Goal: Task Accomplishment & Management: Manage account settings

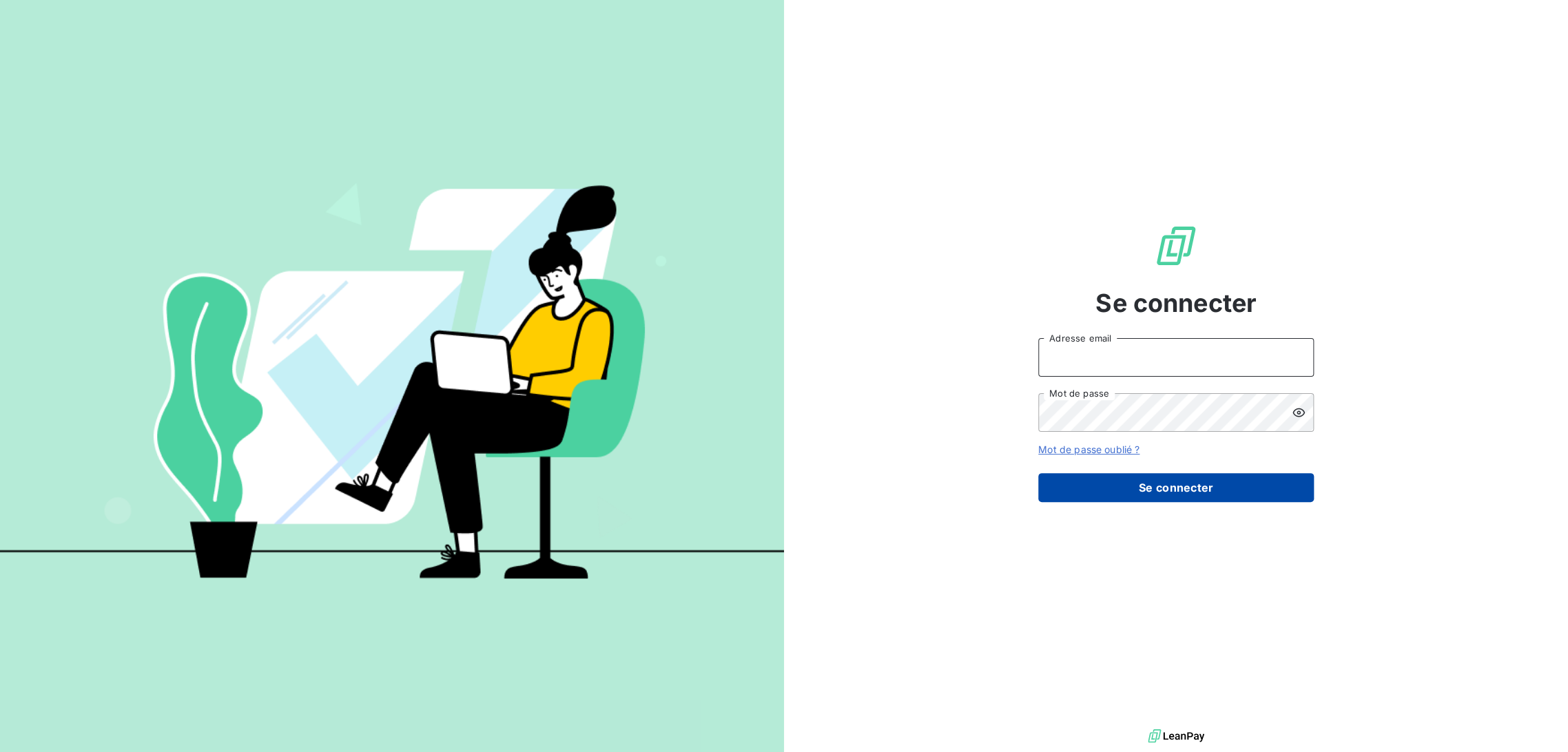
type input "[EMAIL_ADDRESS][DOMAIN_NAME]"
click at [1166, 481] on button "Se connecter" at bounding box center [1176, 487] width 275 height 29
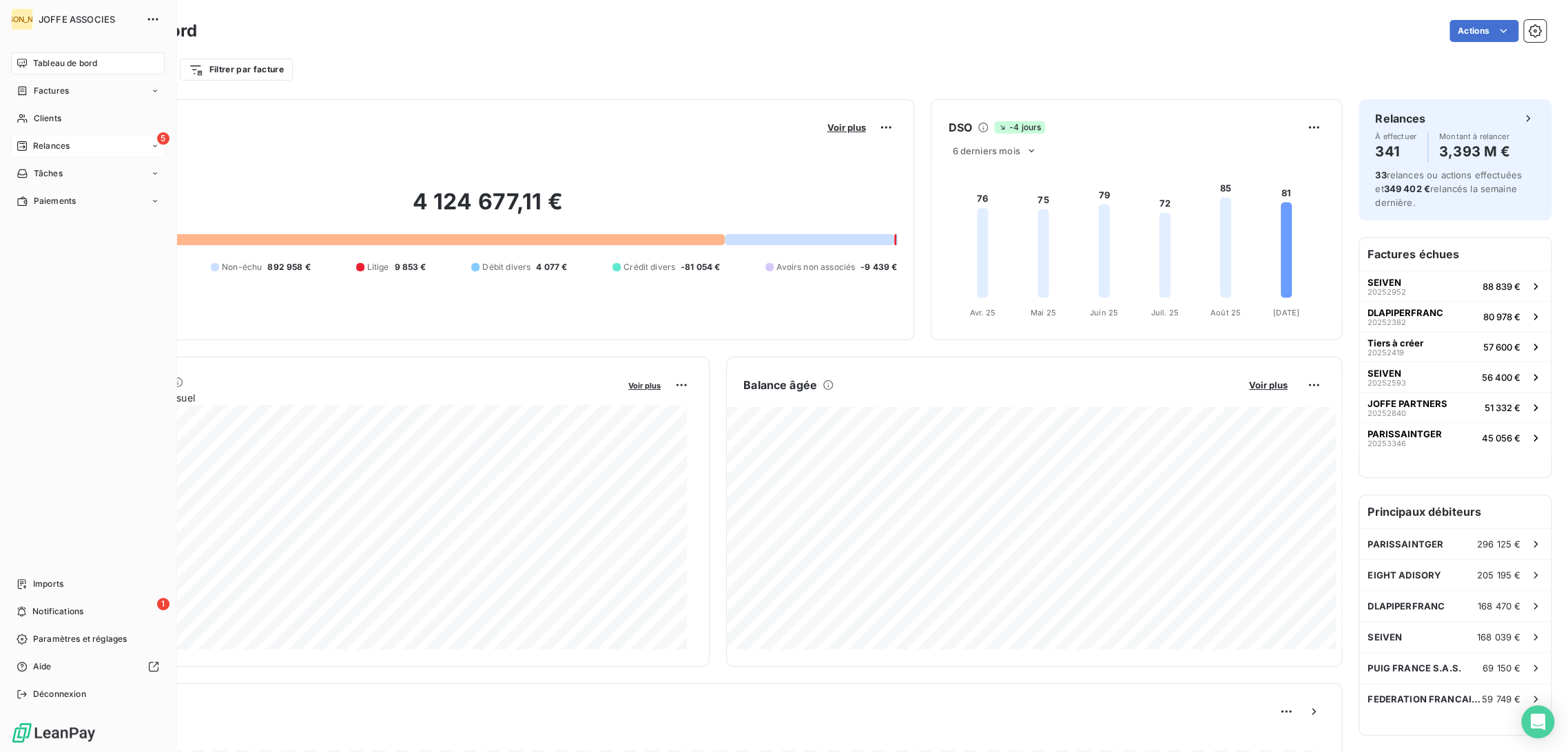
click at [52, 142] on span "Relances" at bounding box center [51, 146] width 36 height 12
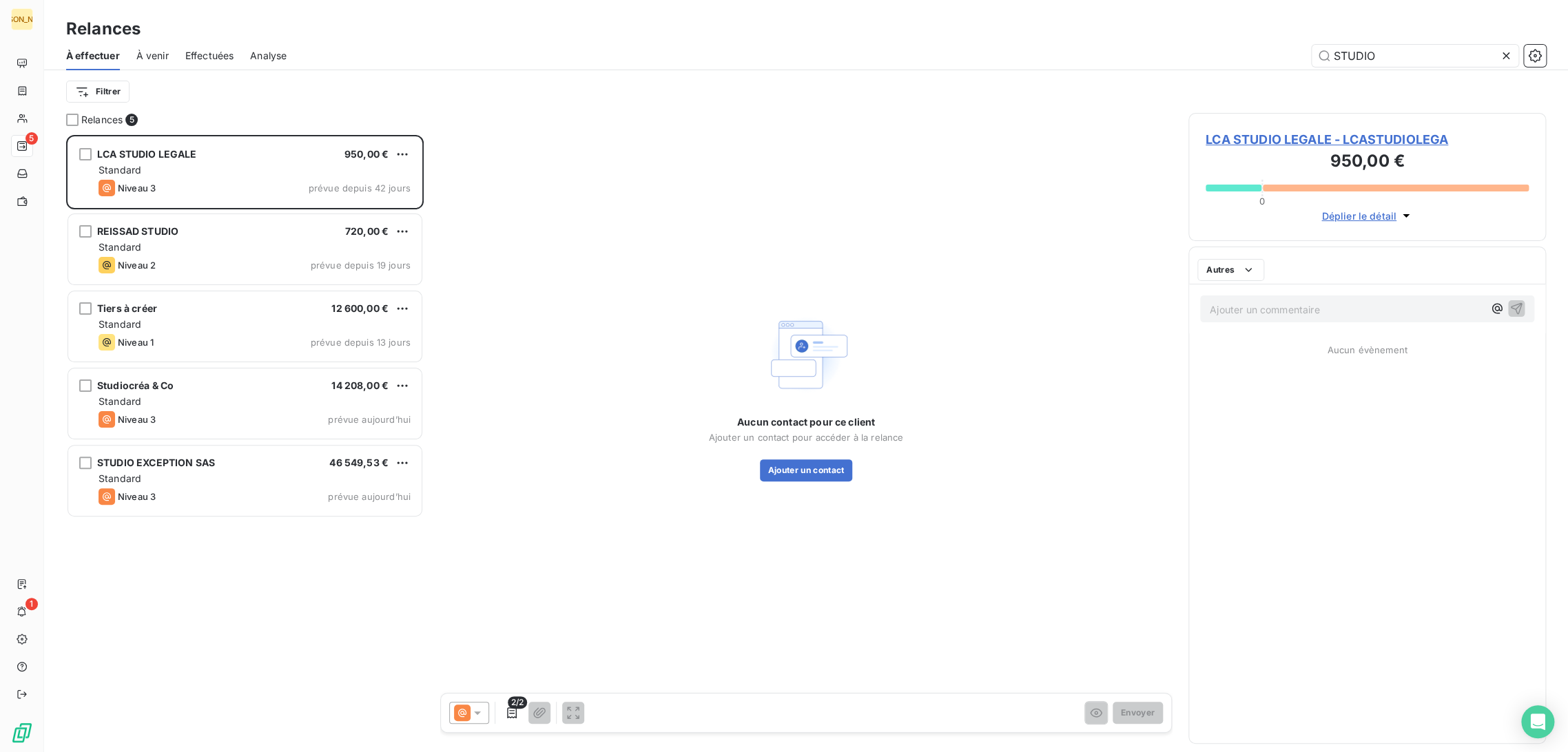
scroll to position [606, 346]
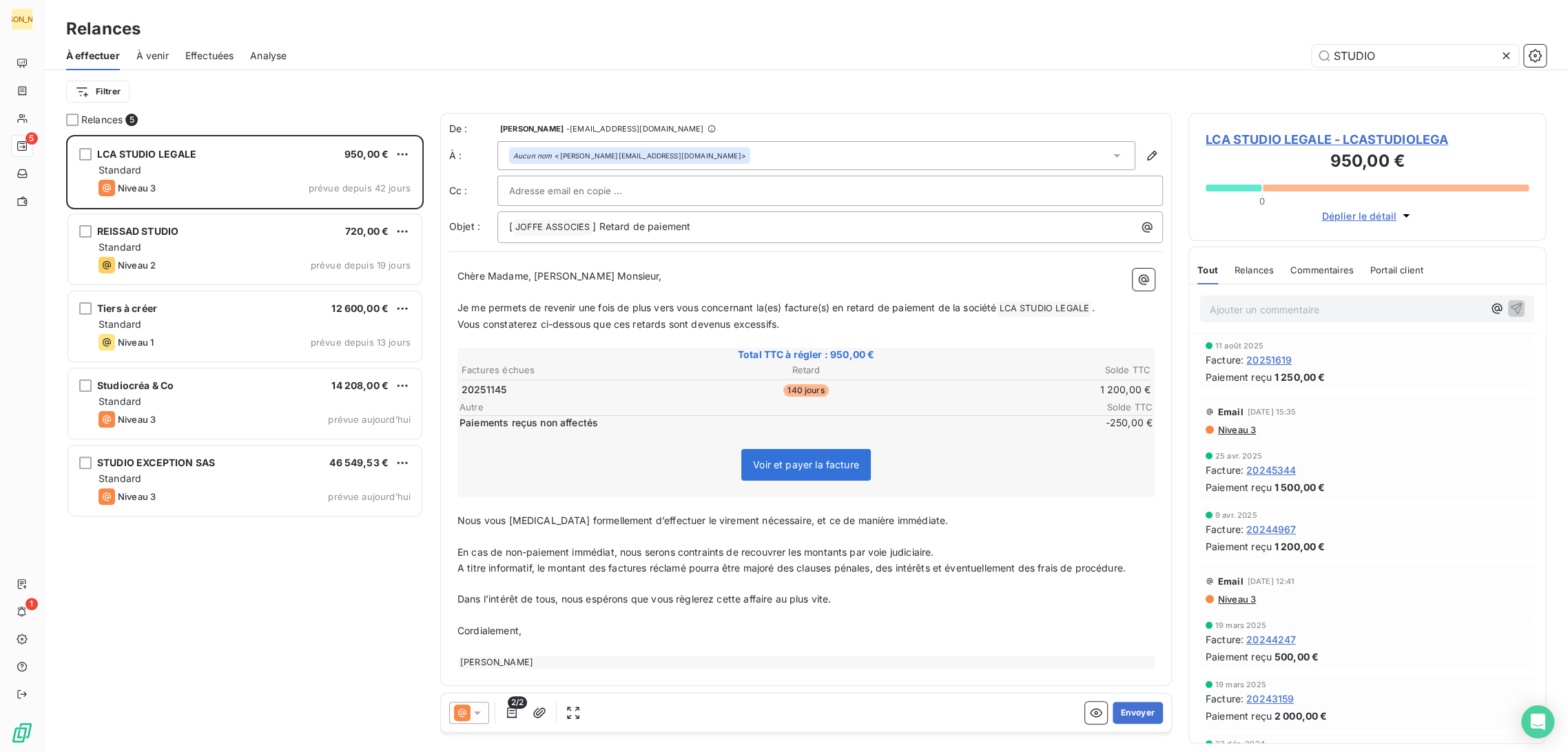
drag, startPoint x: 1393, startPoint y: 52, endPoint x: 1206, endPoint y: 60, distance: 187.2
click at [1206, 60] on div "STUDIO" at bounding box center [925, 56] width 1243 height 22
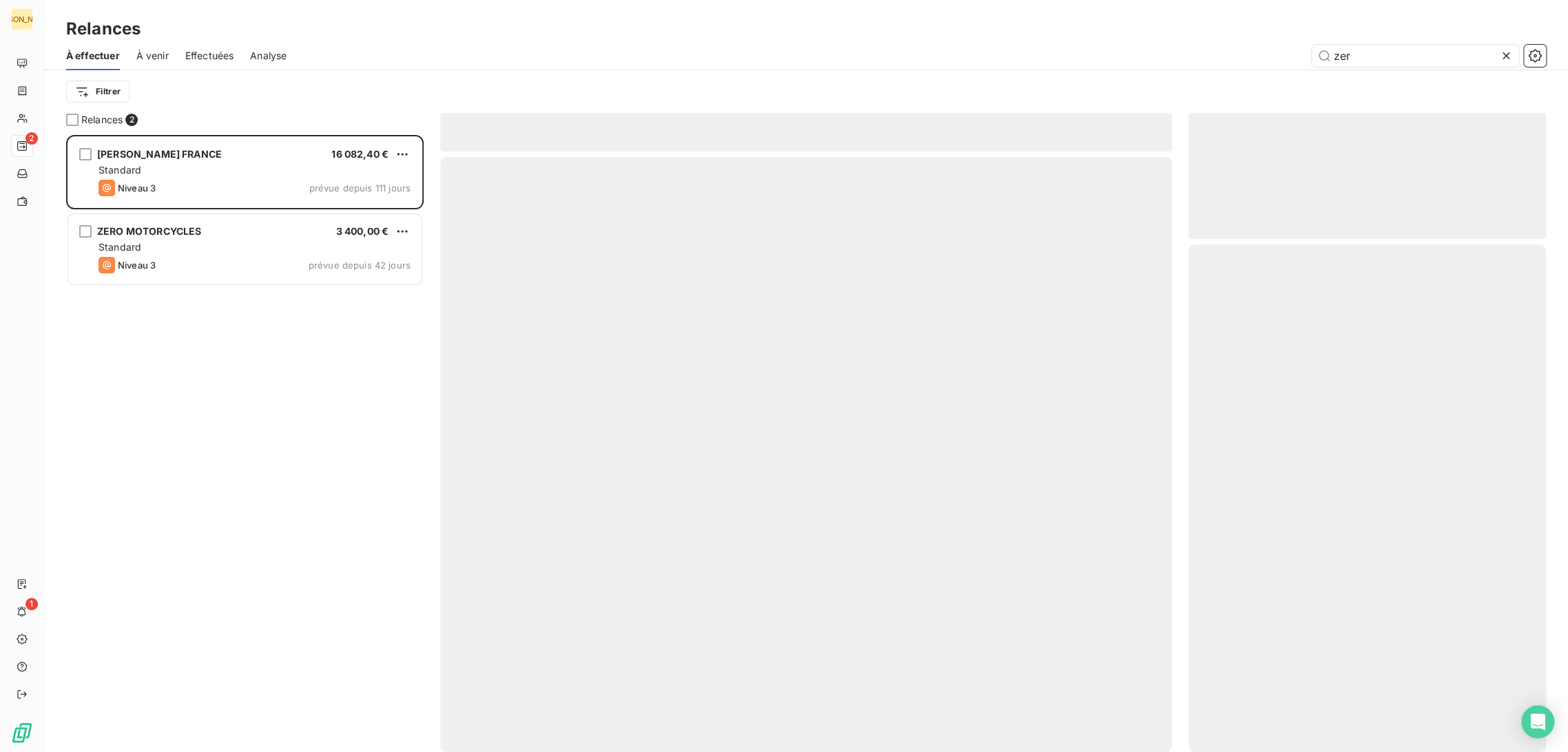
scroll to position [606, 346]
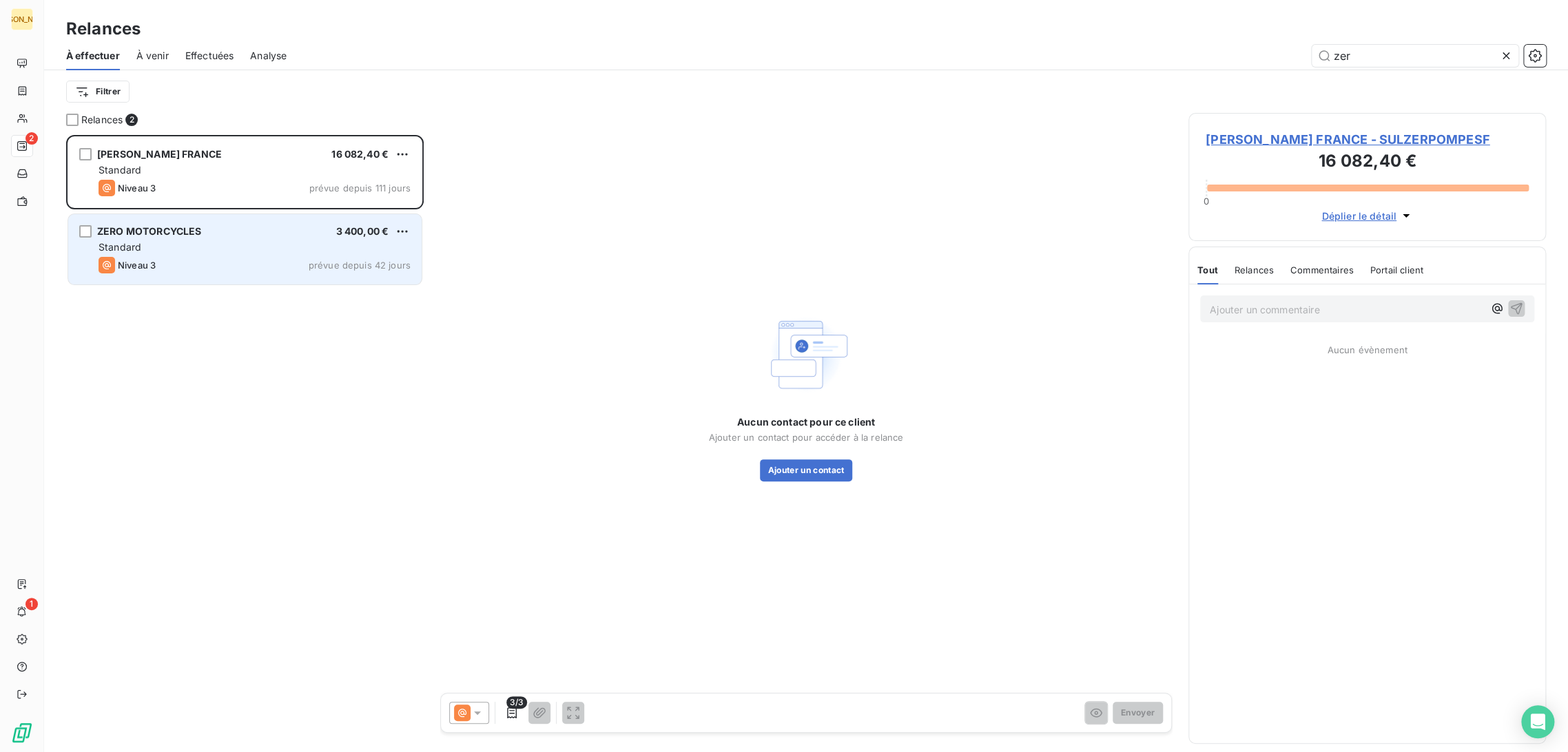
type input "zer"
drag, startPoint x: 244, startPoint y: 241, endPoint x: 351, endPoint y: 260, distance: 108.7
click at [244, 242] on div "Standard" at bounding box center [254, 247] width 312 height 14
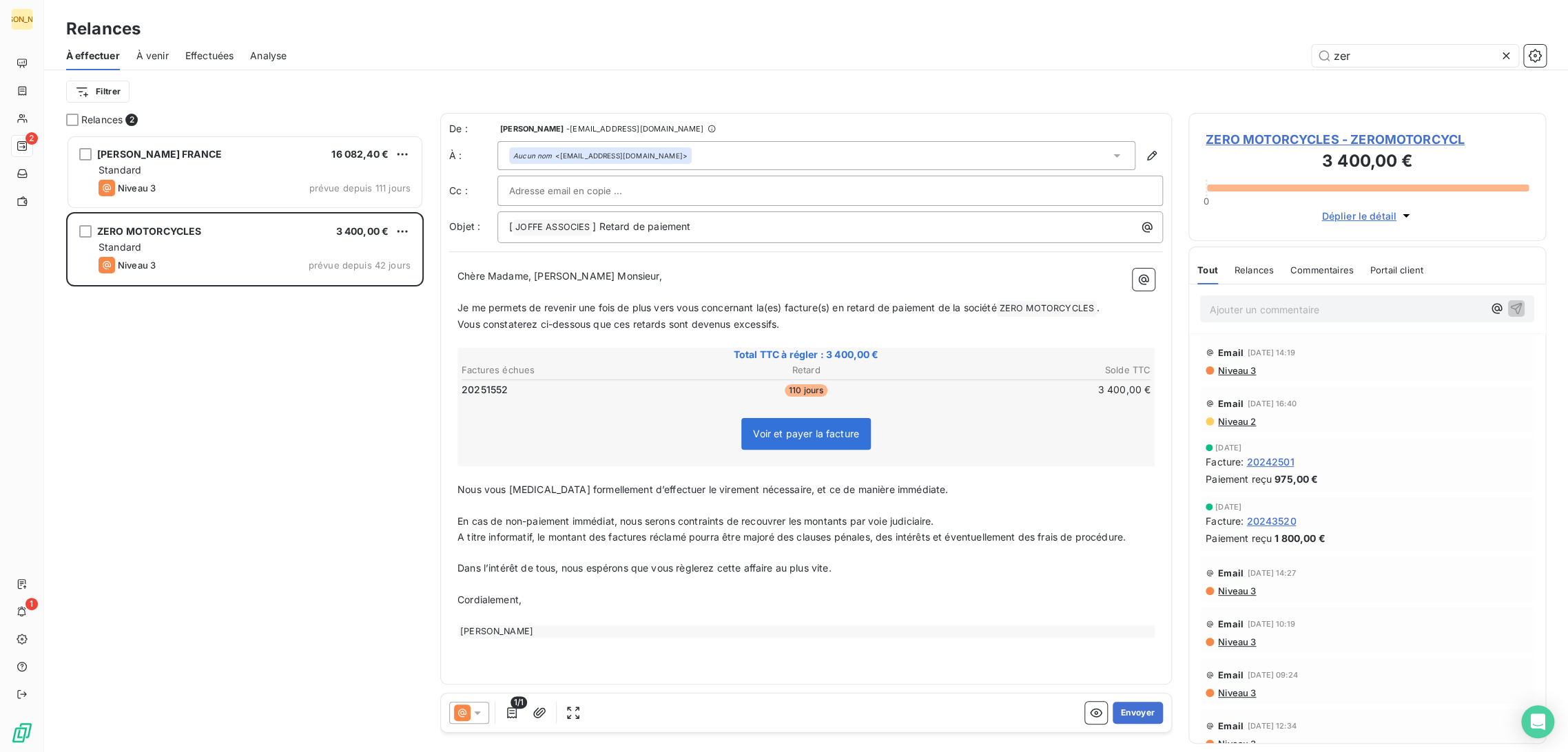
click at [582, 300] on p "Je me permets de revenir une fois de plus vers vous concernant la(es) facture(s…" at bounding box center [805, 308] width 697 height 16
click at [543, 296] on p "﻿" at bounding box center [805, 293] width 697 height 16
click at [581, 291] on p "﻿" at bounding box center [805, 293] width 697 height 16
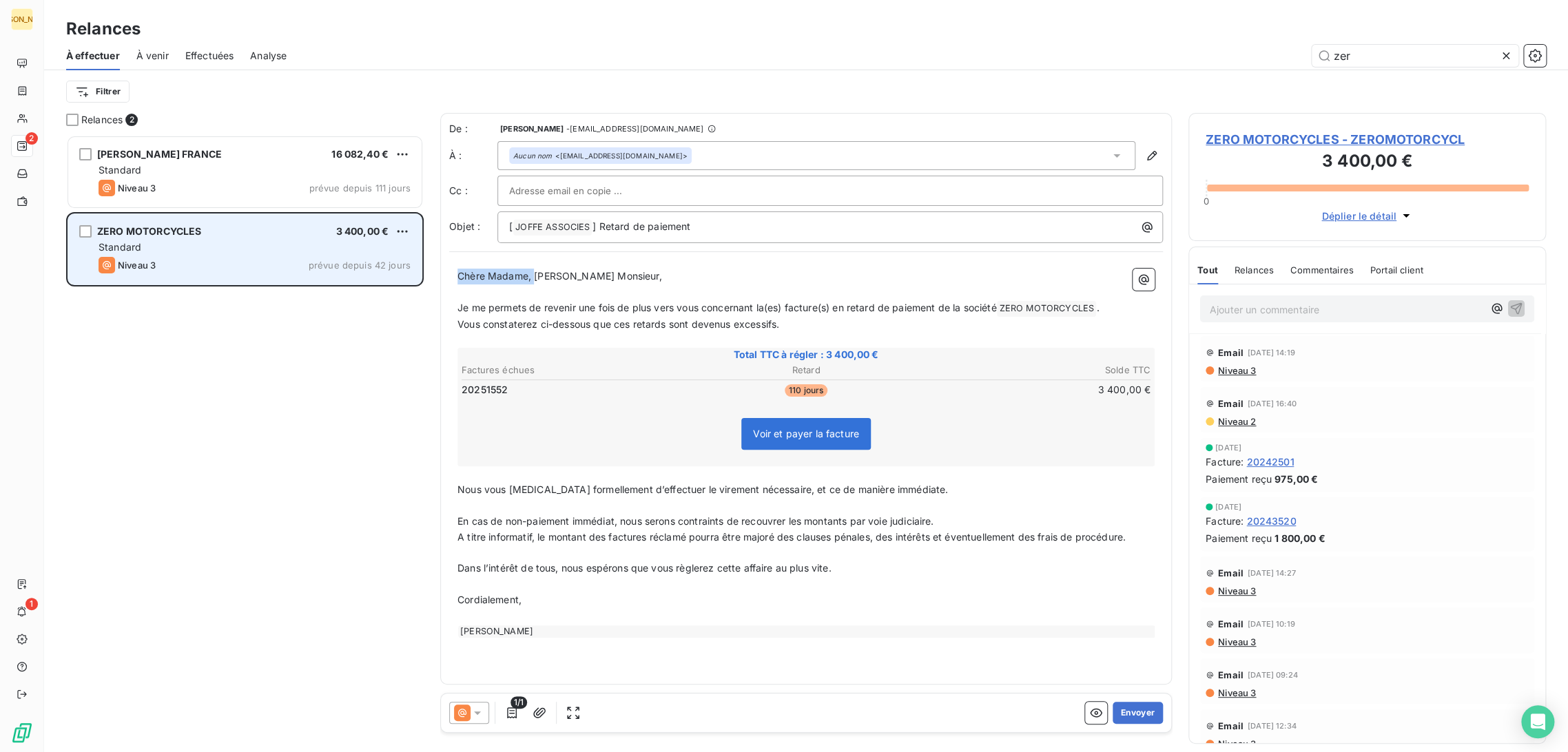
drag, startPoint x: 534, startPoint y: 278, endPoint x: 358, endPoint y: 278, distance: 176.0
click at [359, 278] on div "Relances 2 SULZER POMPES FRANCE 16 082,40 € Standard Niveau 3 prévue depuis 111…" at bounding box center [806, 432] width 1524 height 639
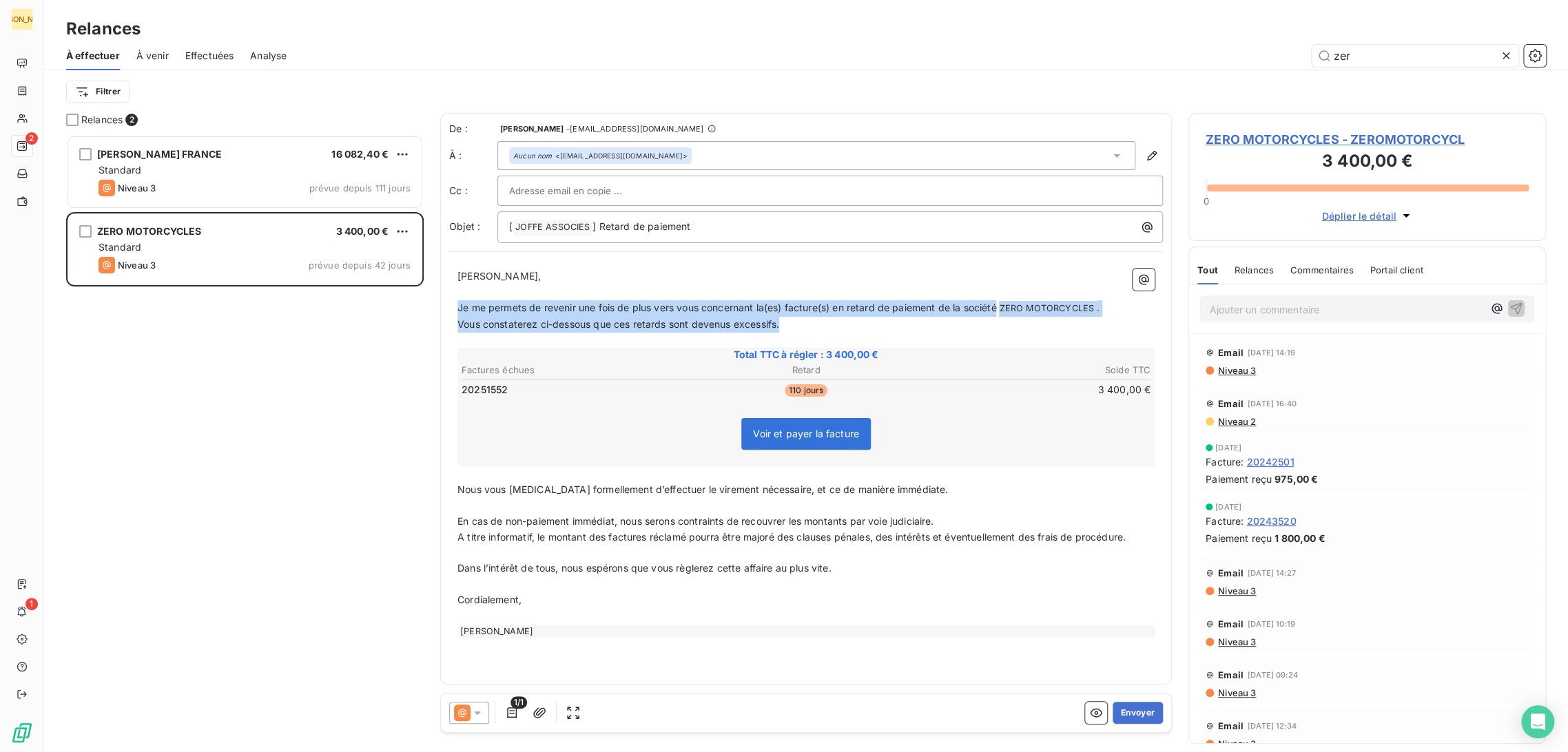
drag, startPoint x: 754, startPoint y: 328, endPoint x: 434, endPoint y: 308, distance: 320.6
click at [434, 308] on div "Relances 2 SULZER POMPES FRANCE 16 082,40 € Standard Niveau 3 prévue depuis 111…" at bounding box center [806, 432] width 1524 height 639
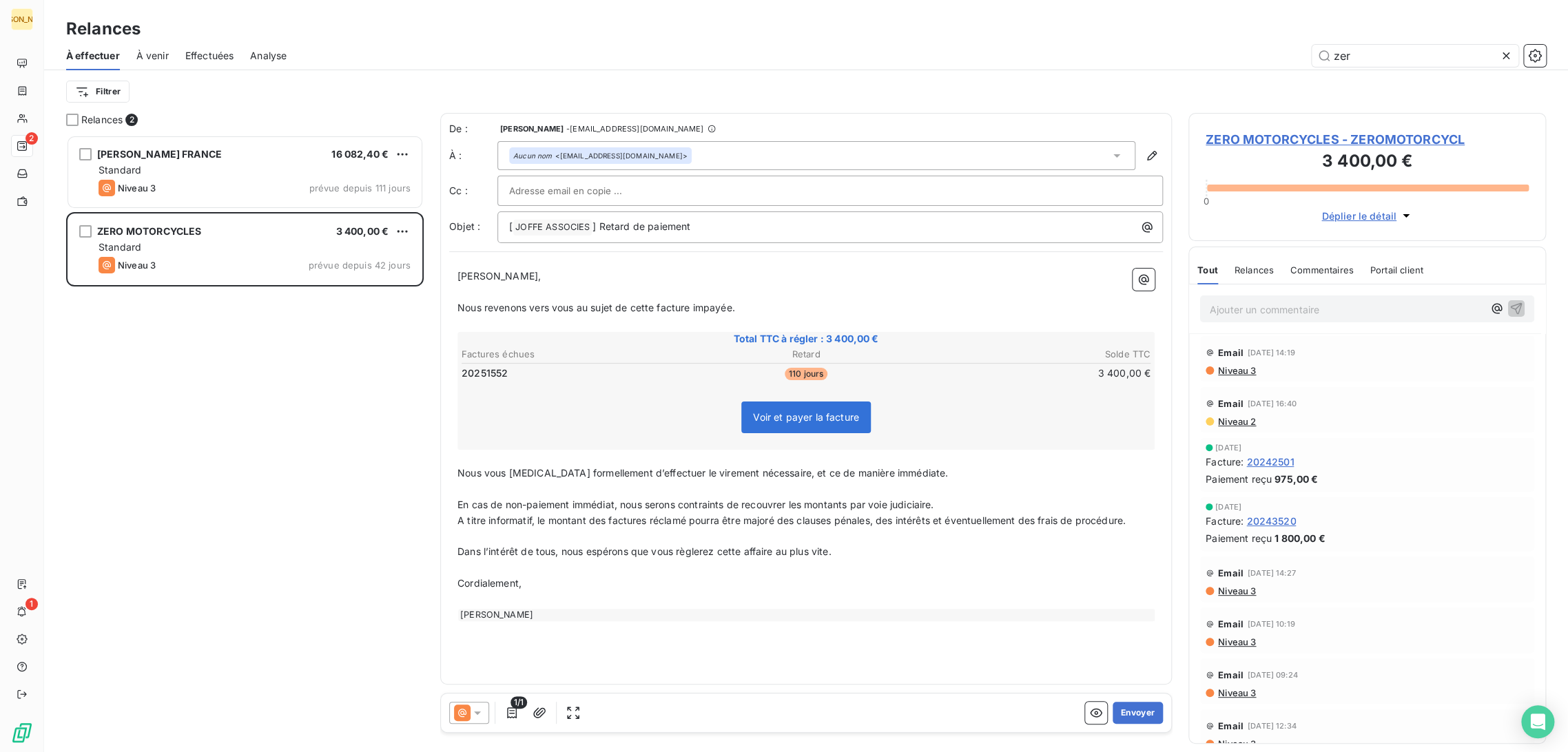
click at [487, 476] on span "Nous vous [MEDICAL_DATA] formellement d’effectuer le virement nécessaire, et ce…" at bounding box center [703, 473] width 491 height 11
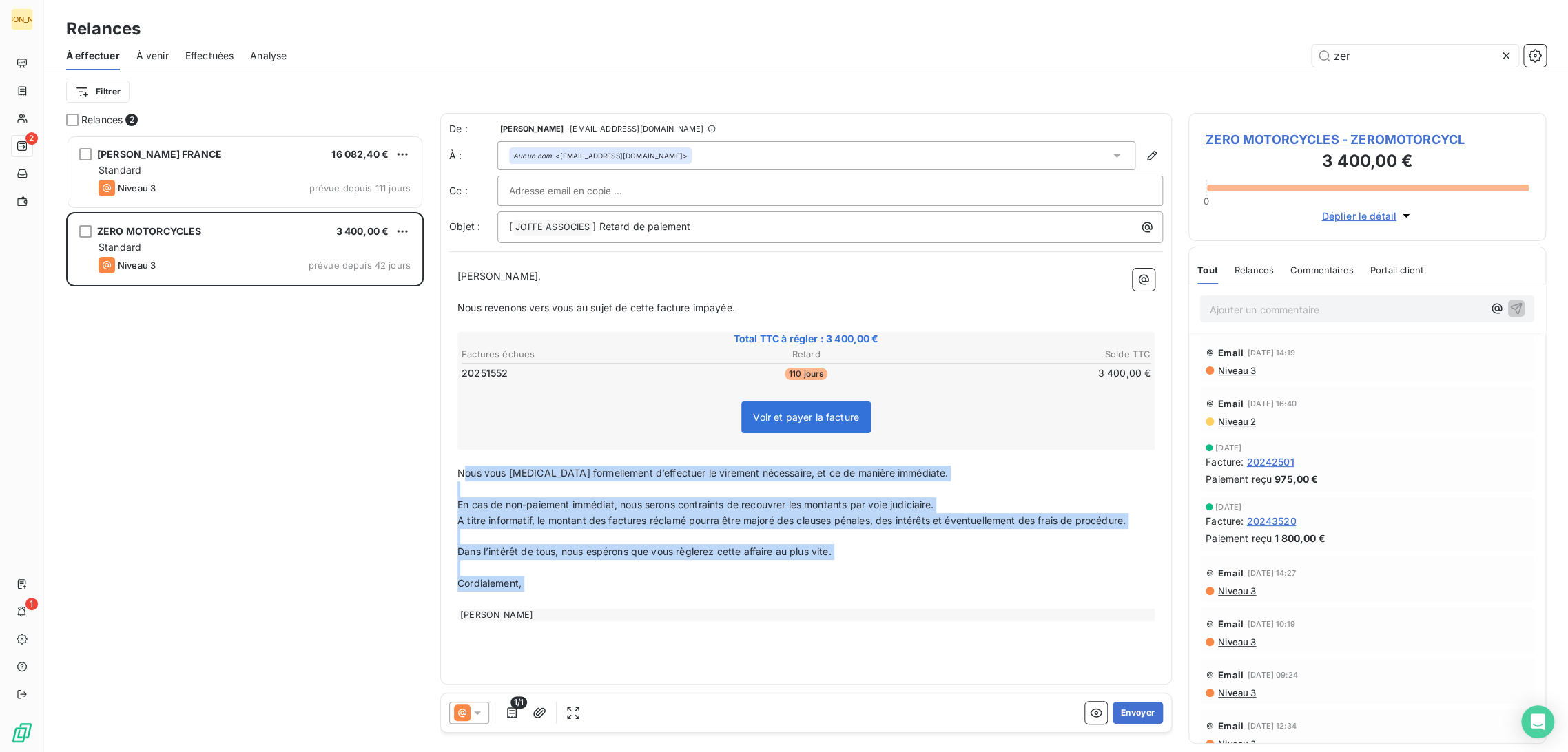
drag, startPoint x: 467, startPoint y: 480, endPoint x: 611, endPoint y: 601, distance: 188.1
click at [609, 601] on div "[PERSON_NAME] Monsieur, ﻿ Nous revenons vers vous au sujet de cette facture imp…" at bounding box center [805, 445] width 697 height 352
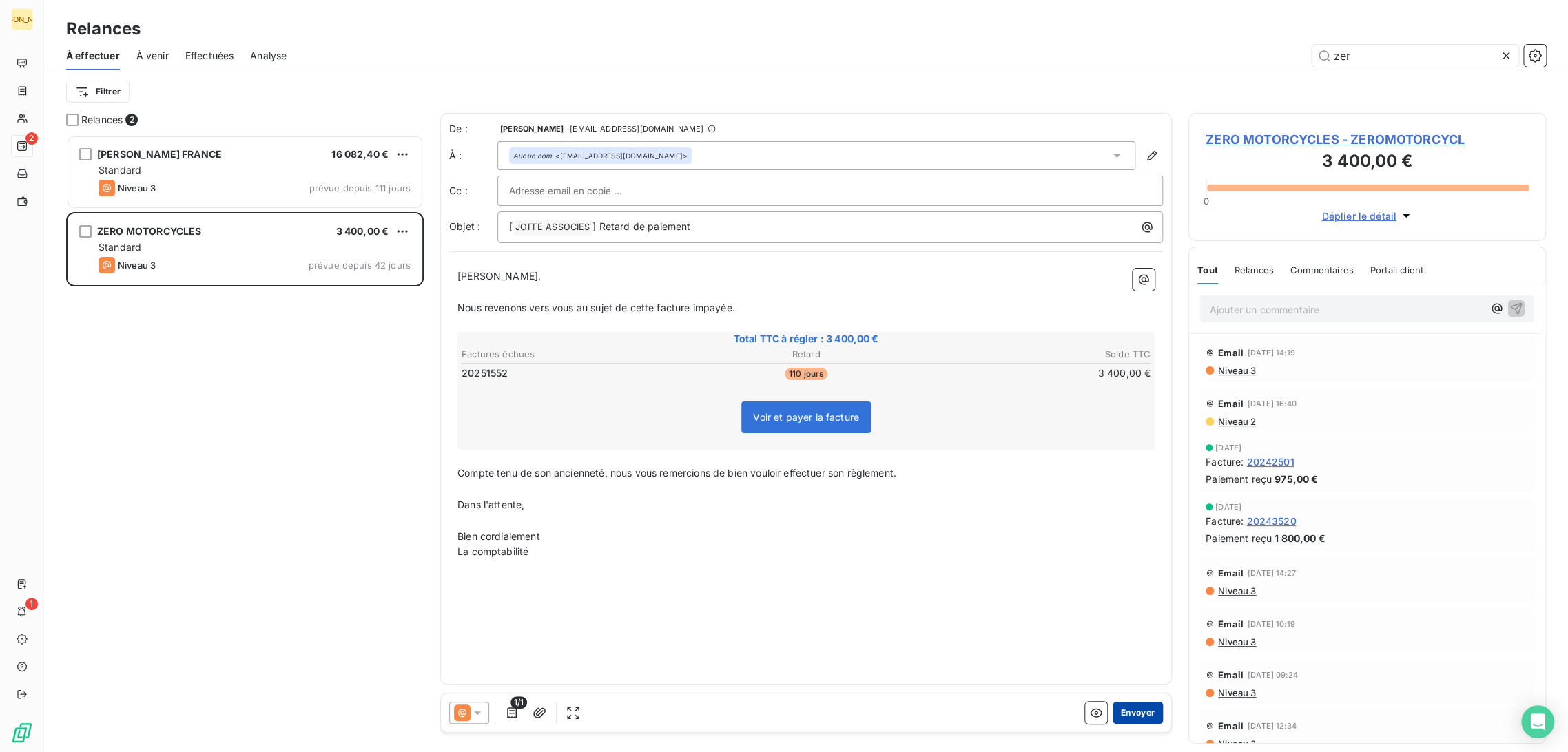
click at [1134, 715] on button "Envoyer" at bounding box center [1138, 713] width 50 height 22
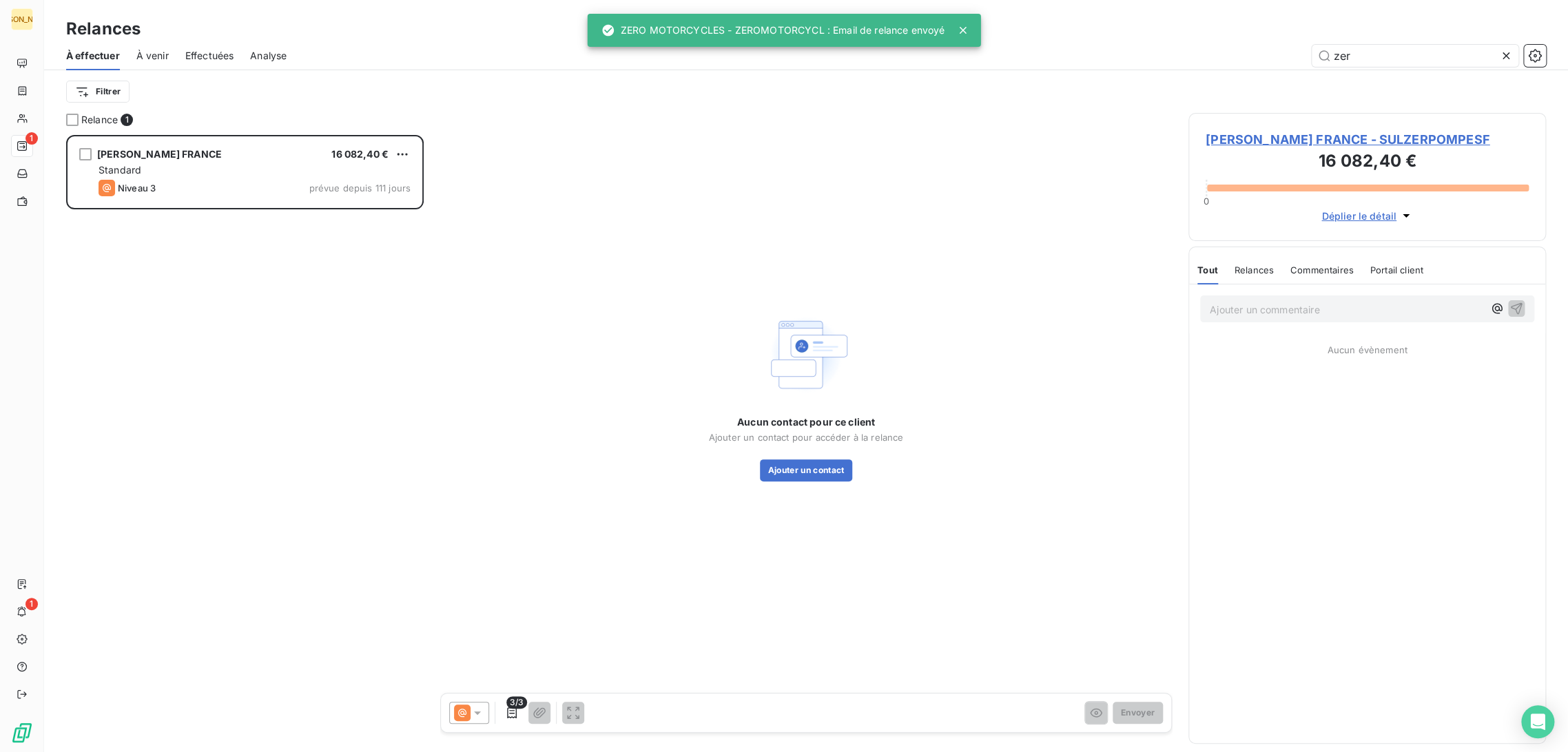
click at [1306, 140] on span "[PERSON_NAME] FRANCE - SULZERPOMPESF" at bounding box center [1367, 140] width 323 height 19
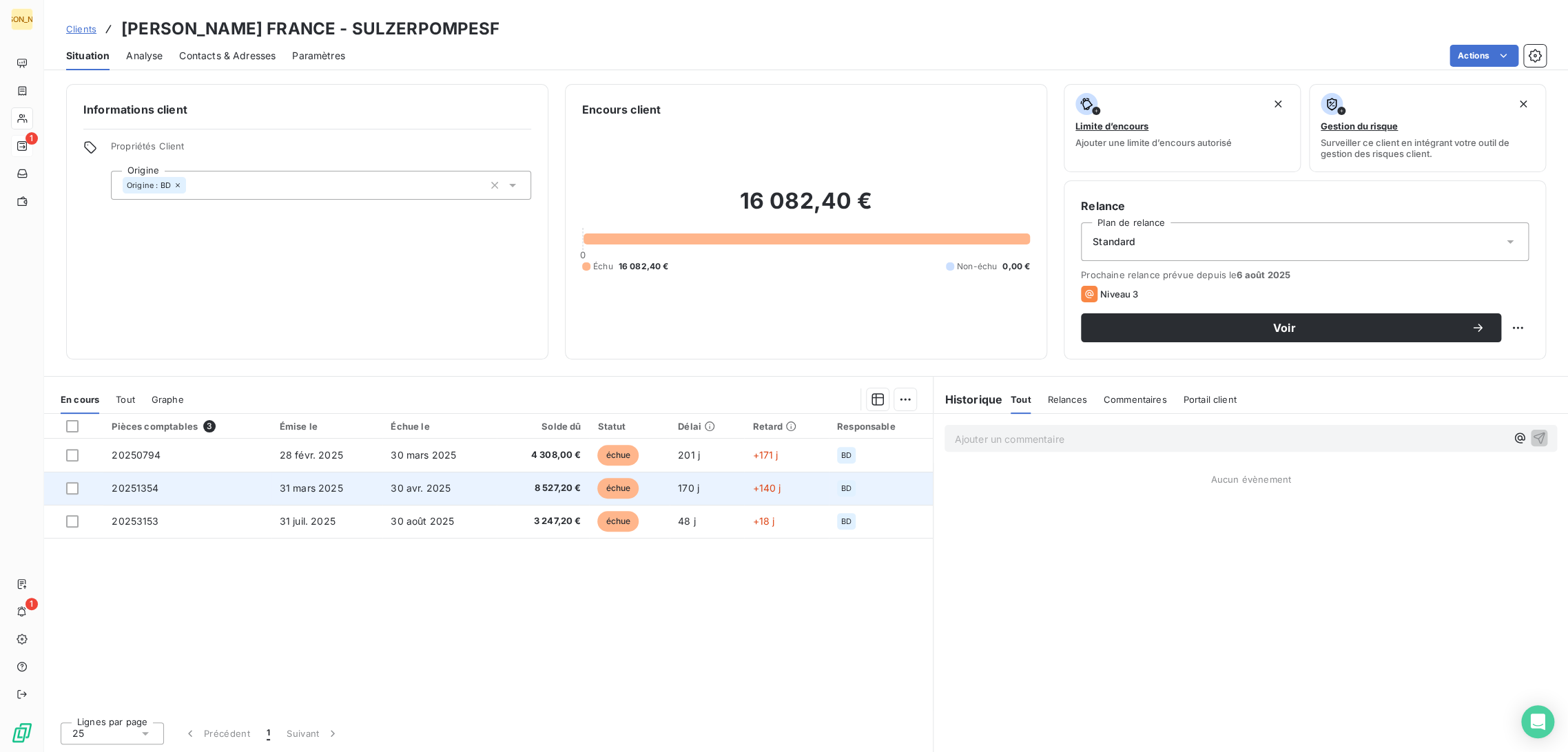
click at [449, 503] on td "30 avr. 2025" at bounding box center [439, 488] width 114 height 33
